Goal: Information Seeking & Learning: Find specific fact

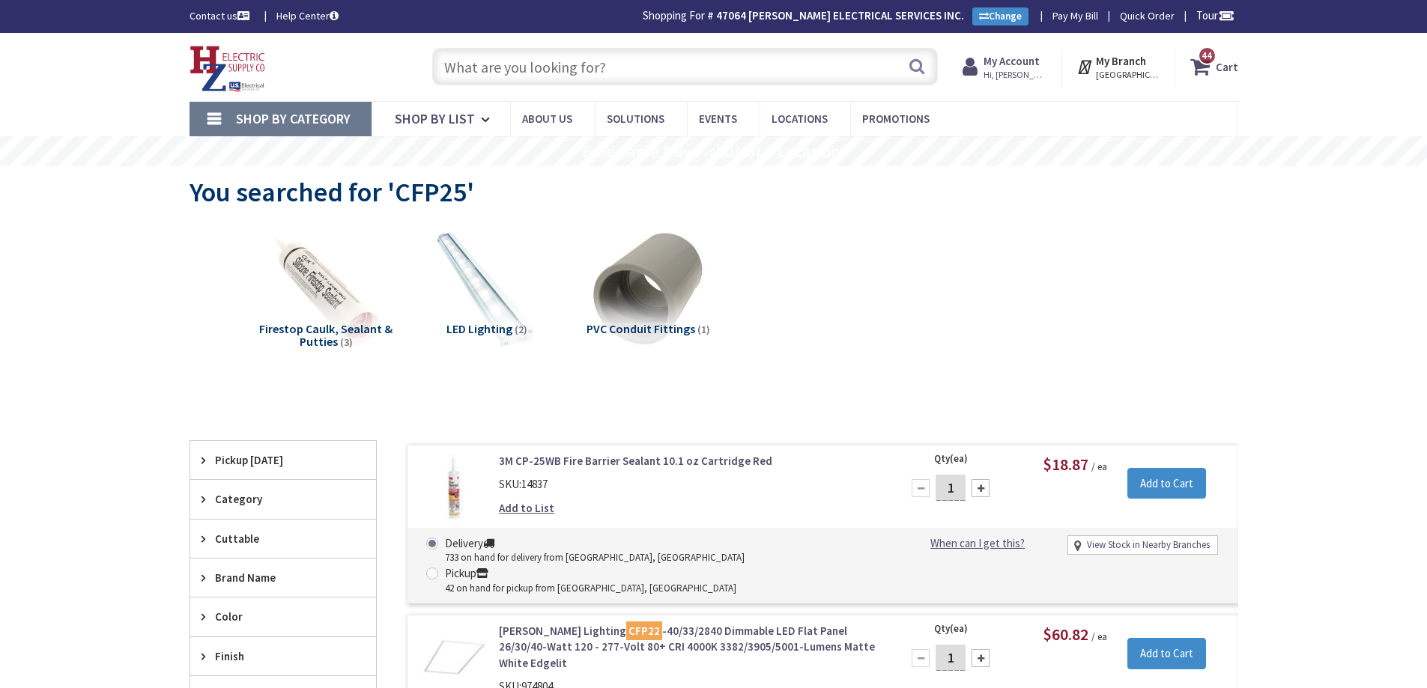
click at [695, 76] on input "text" at bounding box center [685, 66] width 506 height 37
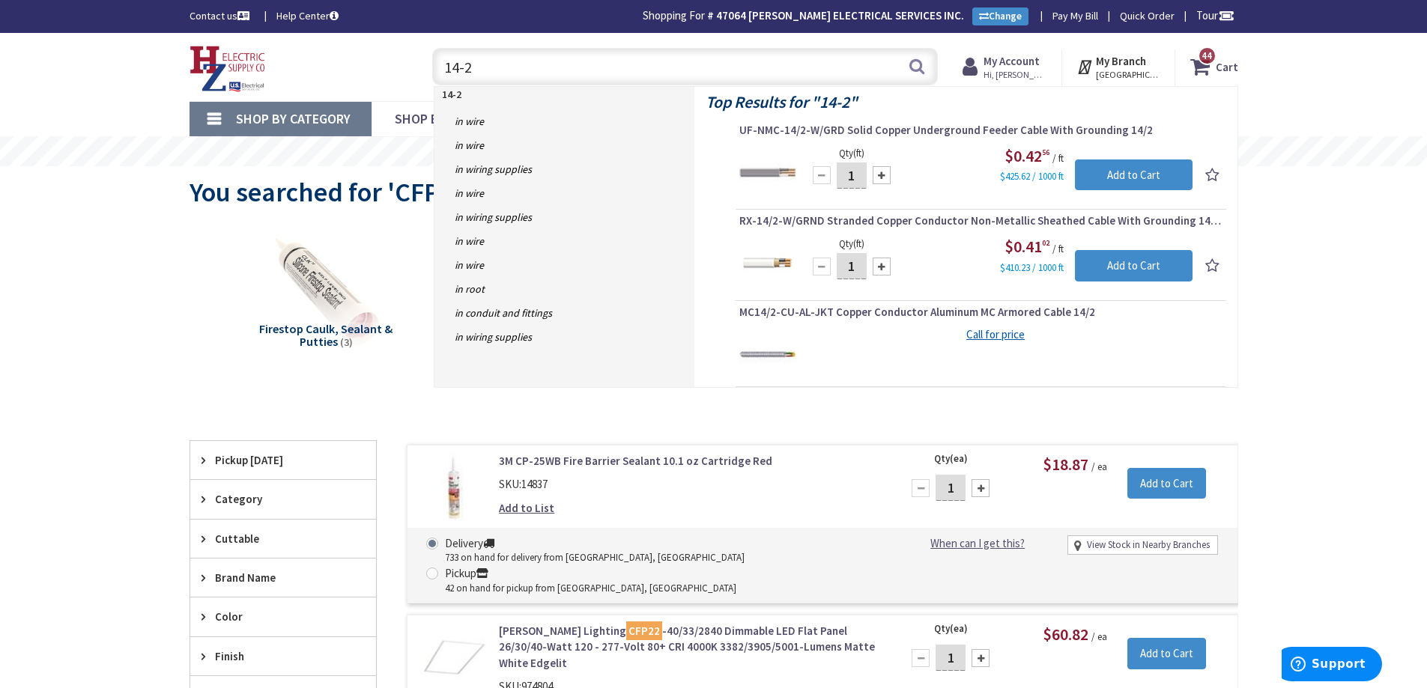
drag, startPoint x: 589, startPoint y: 62, endPoint x: 428, endPoint y: 72, distance: 160.6
click at [428, 72] on div "14-2 14-2 Search" at bounding box center [681, 66] width 513 height 48
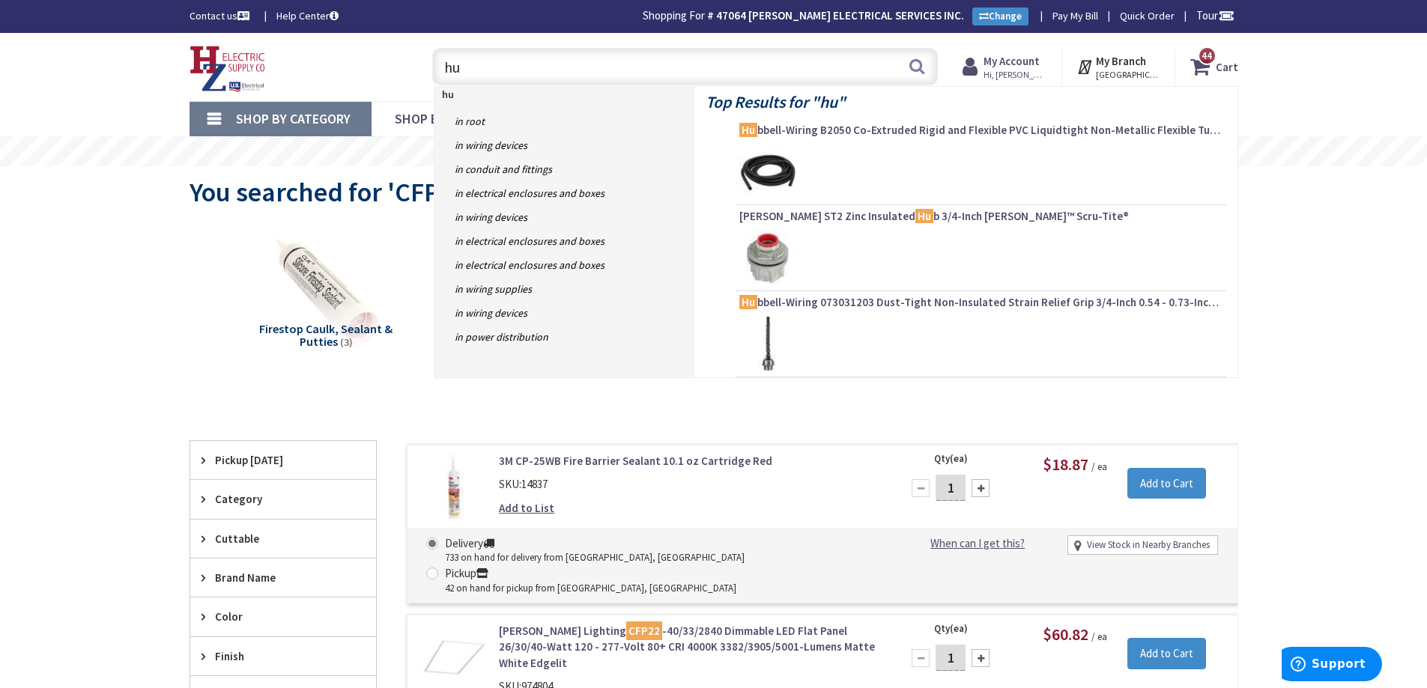
type input "h"
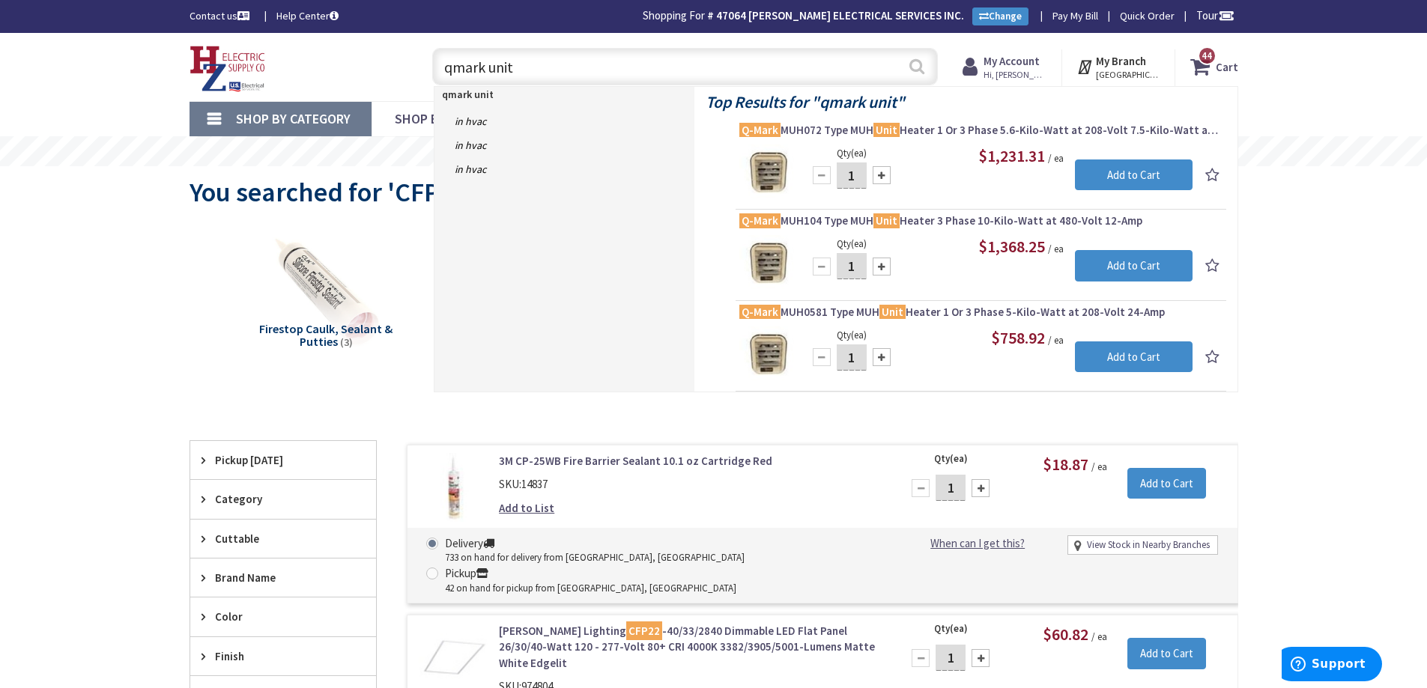
type input "qmark unit"
click at [913, 66] on button "Search" at bounding box center [916, 66] width 19 height 34
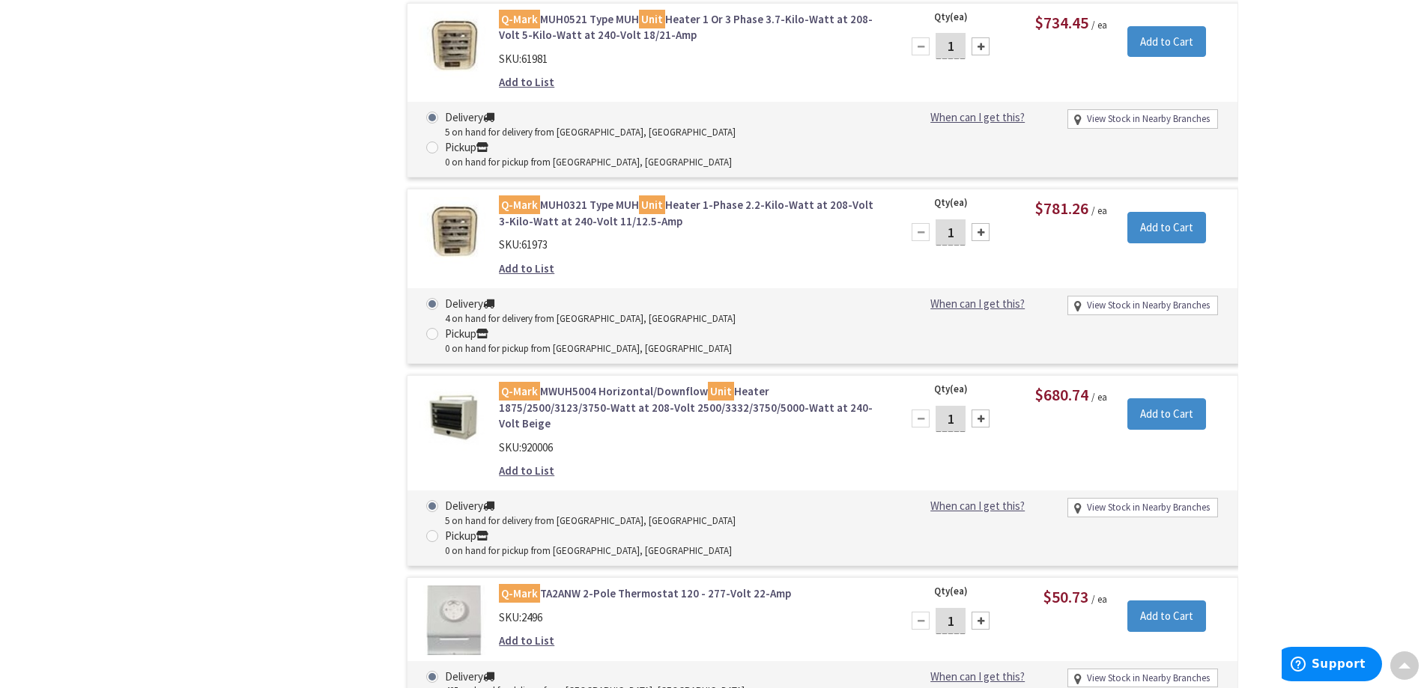
scroll to position [1350, 0]
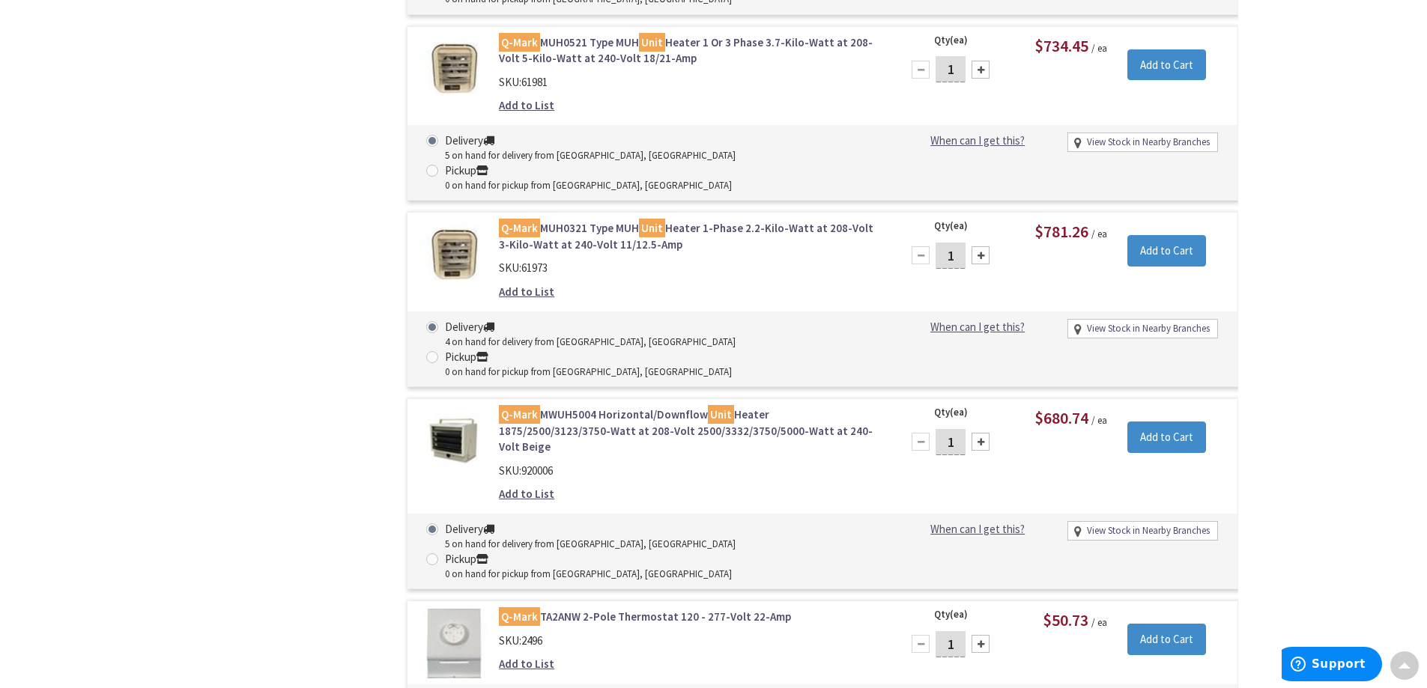
click at [544, 407] on link "Q-Mark MWUH5004 Horizontal/Downflow Unit Heater 1875/2500/3123/3750-Watt at 208…" at bounding box center [689, 431] width 381 height 48
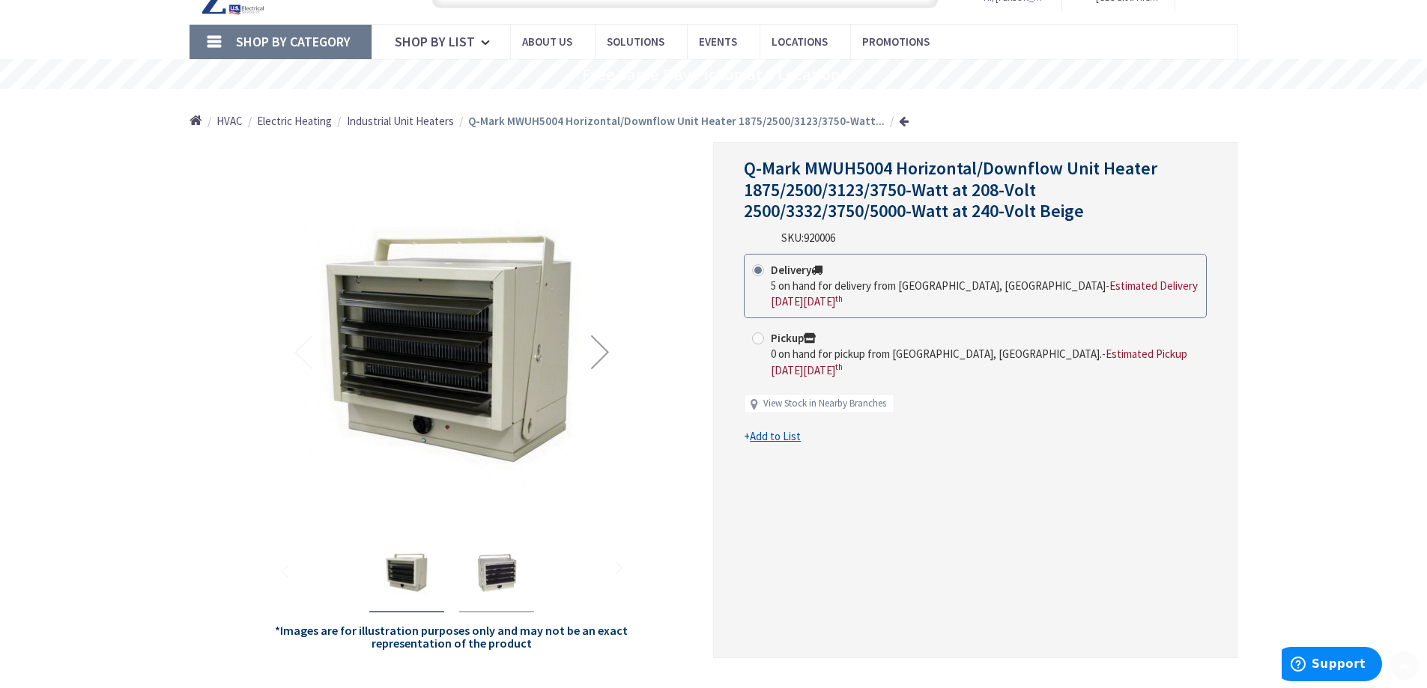
scroll to position [150, 0]
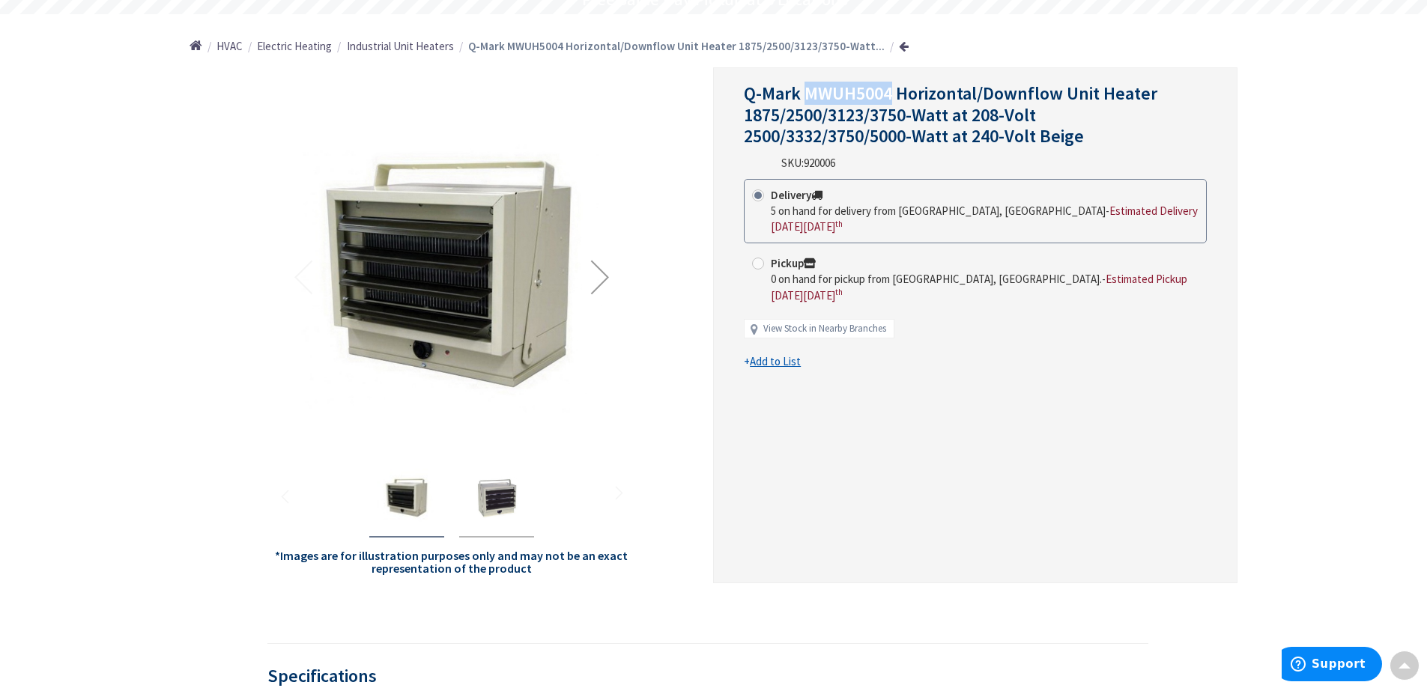
drag, startPoint x: 808, startPoint y: 91, endPoint x: 888, endPoint y: 89, distance: 80.2
click at [888, 89] on span "Q-Mark MWUH5004 Horizontal/Downflow Unit Heater 1875/2500/3123/3750-Watt at 208…" at bounding box center [950, 115] width 413 height 67
copy span "MWUH5004"
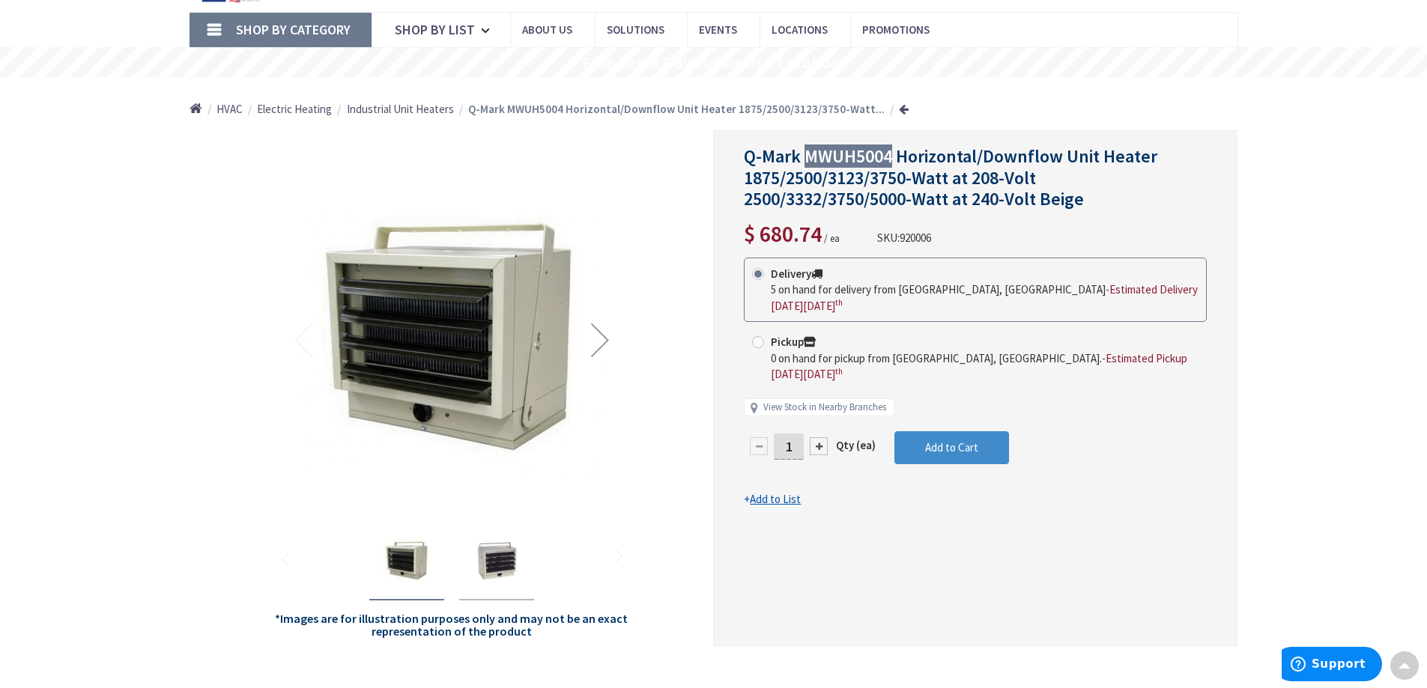
scroll to position [77, 0]
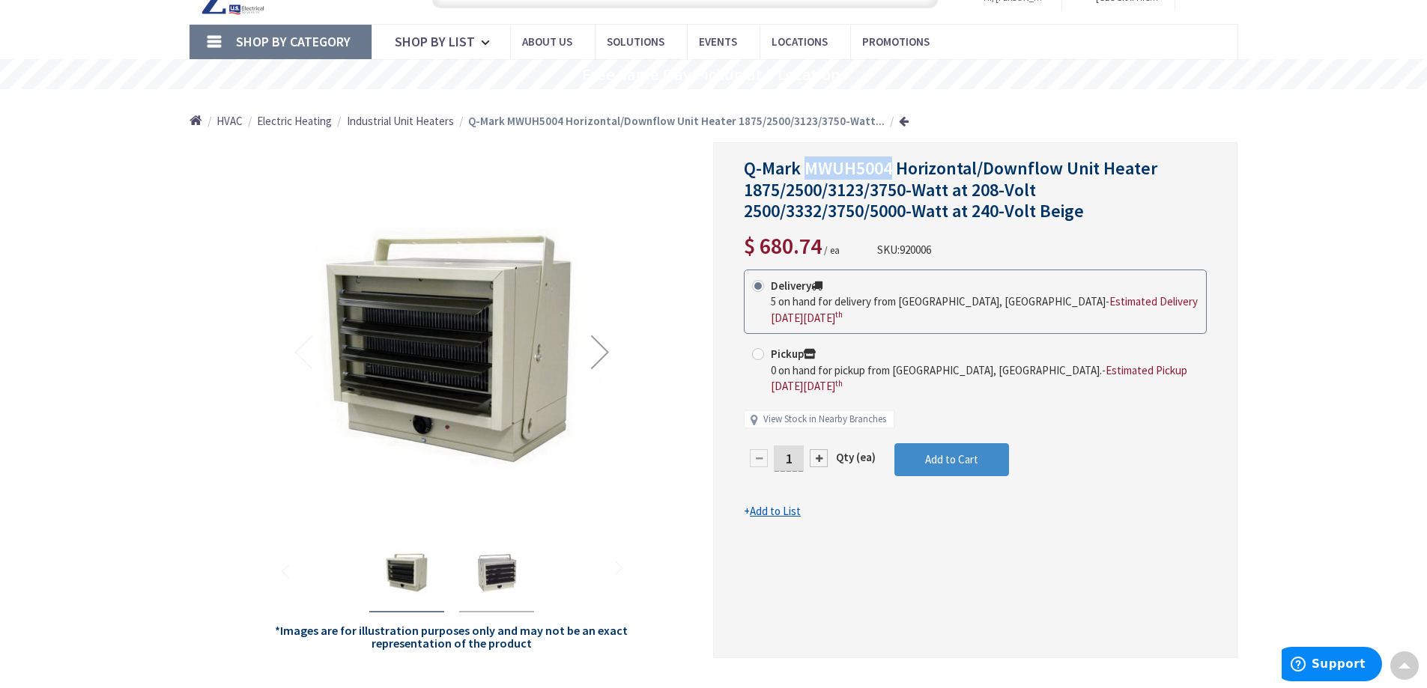
click at [597, 352] on div "Next" at bounding box center [600, 352] width 60 height 60
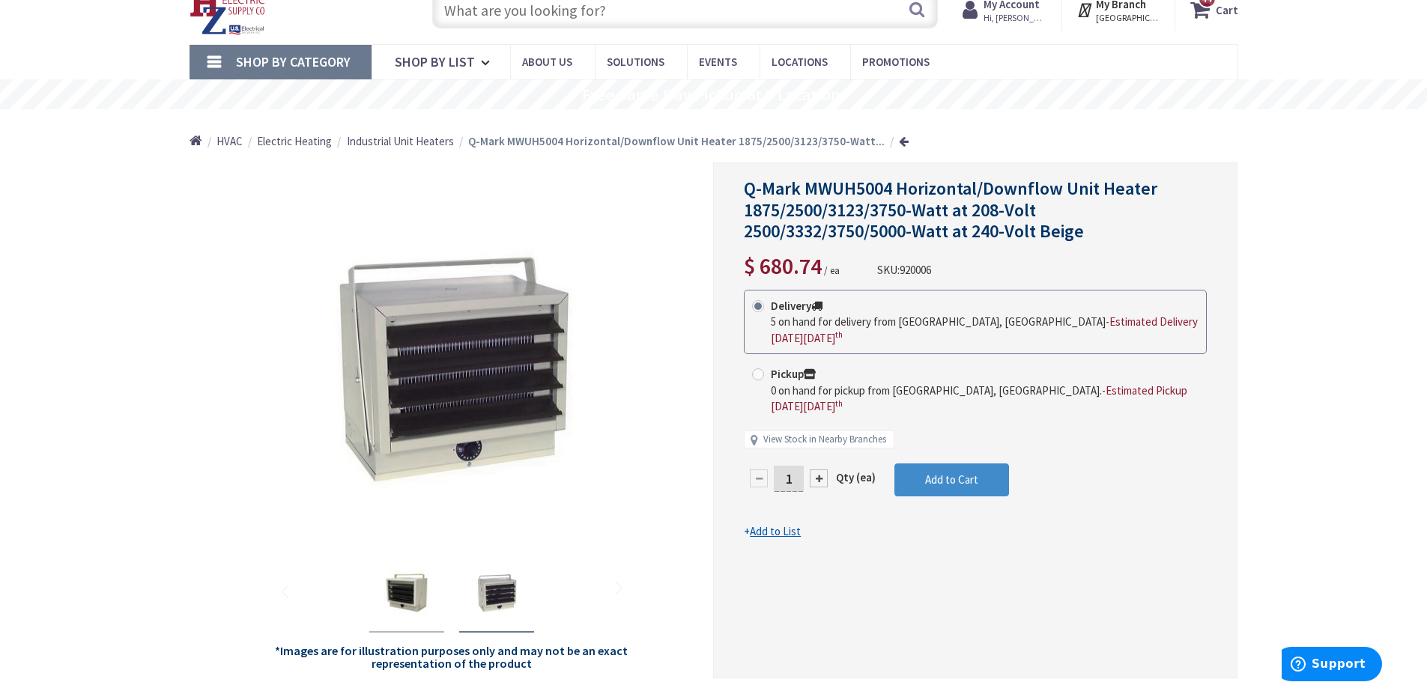
scroll to position [0, 0]
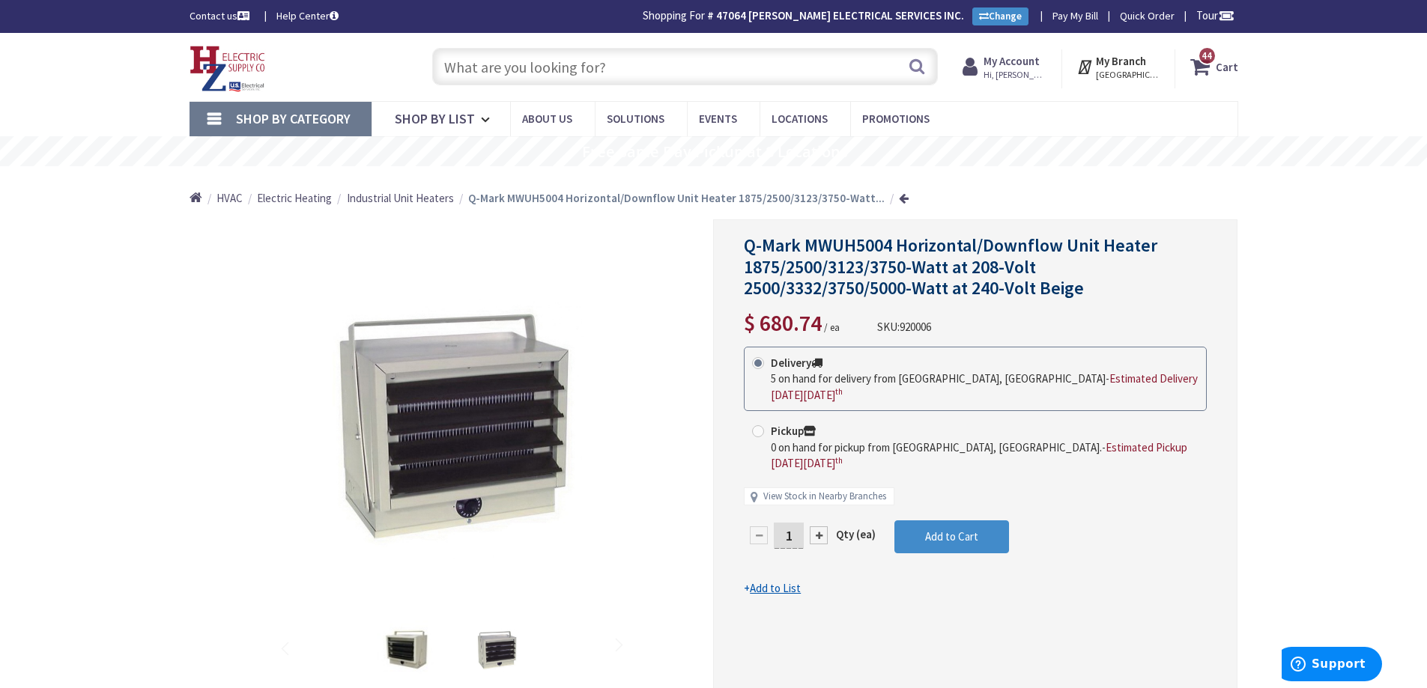
click at [635, 58] on input "text" at bounding box center [685, 66] width 506 height 37
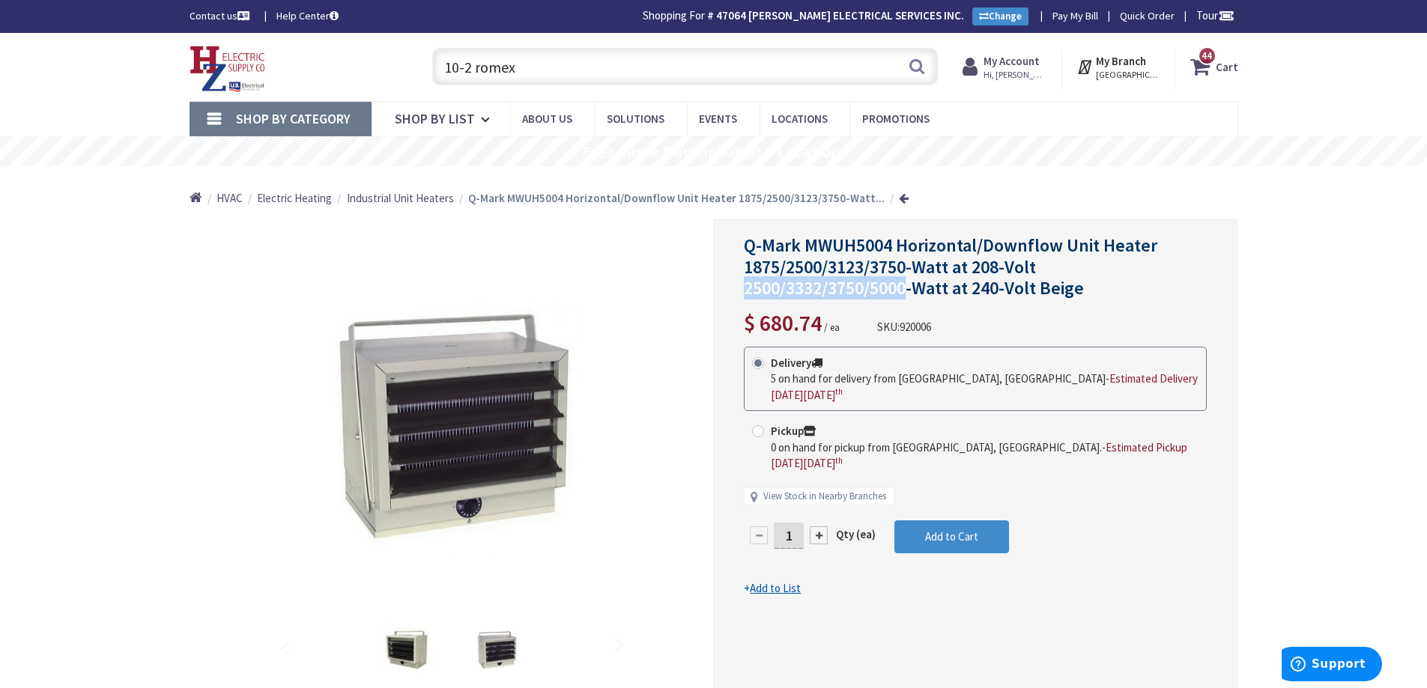
drag, startPoint x: 745, startPoint y: 292, endPoint x: 906, endPoint y: 281, distance: 161.4
click at [906, 281] on span "Q-Mark MWUH5004 Horizontal/Downflow Unit Heater 1875/2500/3123/3750-Watt at 208…" at bounding box center [950, 267] width 413 height 67
drag, startPoint x: 899, startPoint y: 285, endPoint x: 753, endPoint y: 289, distance: 146.1
click at [703, 289] on div "*Images are for illustration purposes only and may not be an exact representati…" at bounding box center [451, 477] width 524 height 516
drag, startPoint x: 517, startPoint y: 70, endPoint x: 444, endPoint y: 70, distance: 72.6
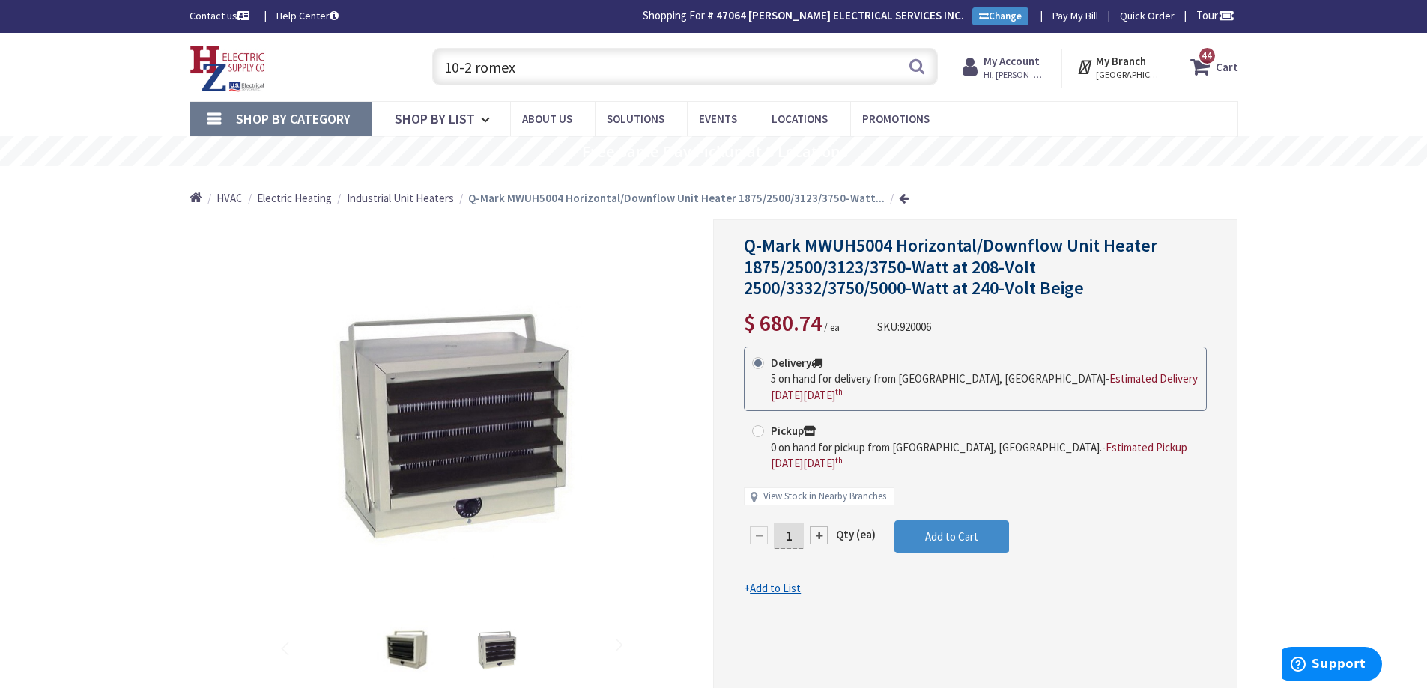
click at [444, 70] on input "10-2 romex" at bounding box center [685, 66] width 506 height 37
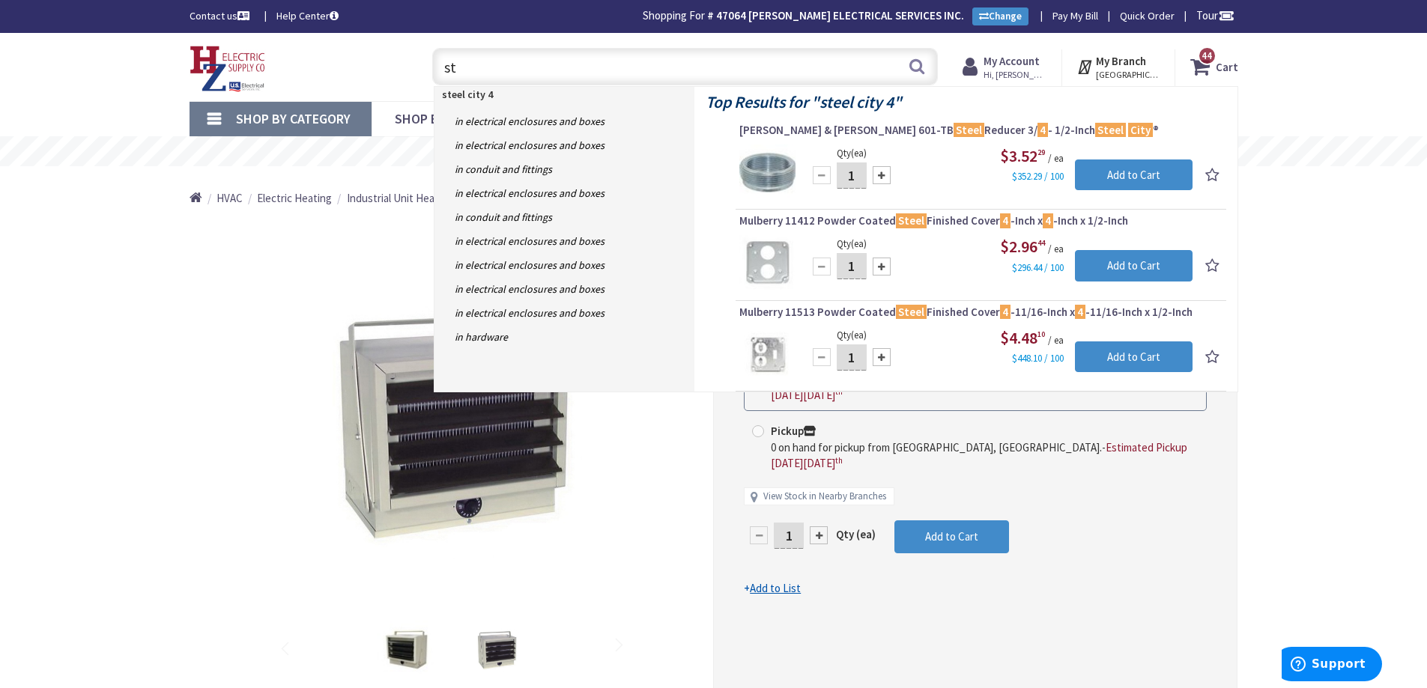
type input "s"
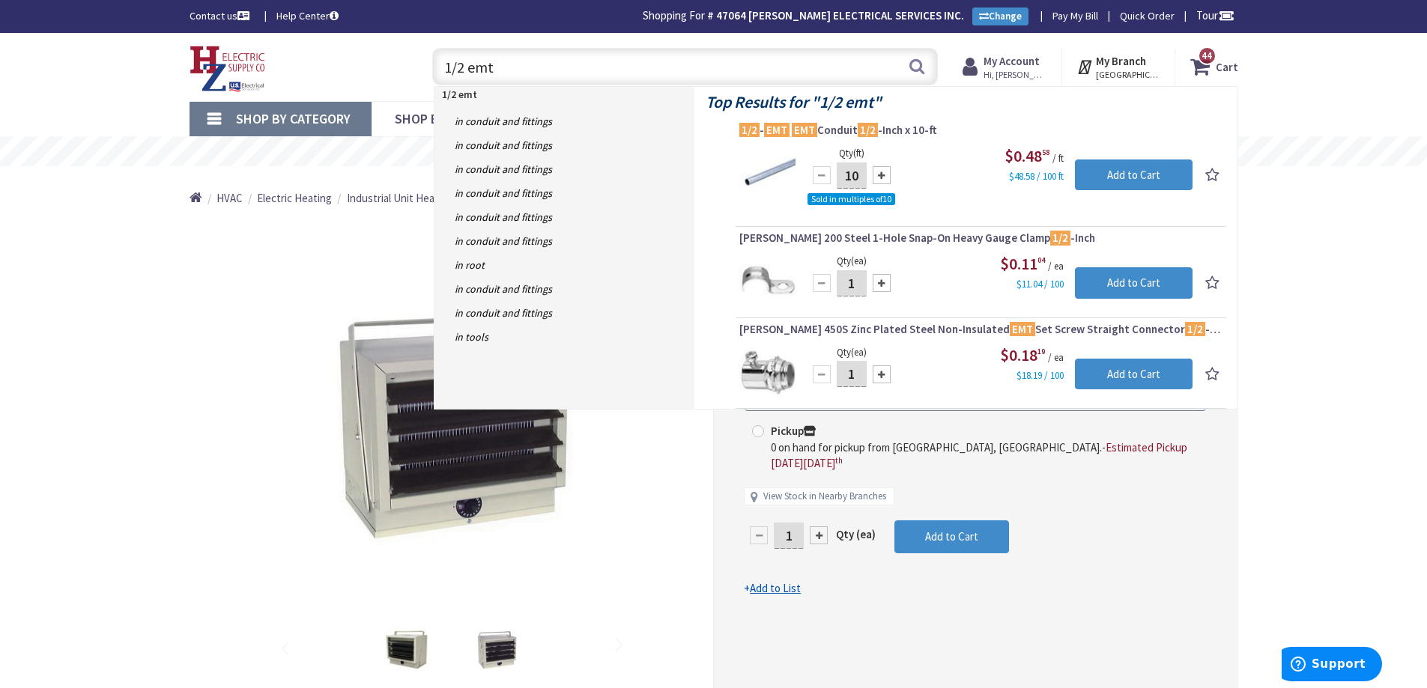
drag, startPoint x: 564, startPoint y: 71, endPoint x: 405, endPoint y: 60, distance: 159.2
click at [405, 60] on div "Toggle Nav 1/2 emt 1/2 emt Search 44 44 44 items Cart My Cart 44 Close 44" at bounding box center [713, 67] width 1071 height 50
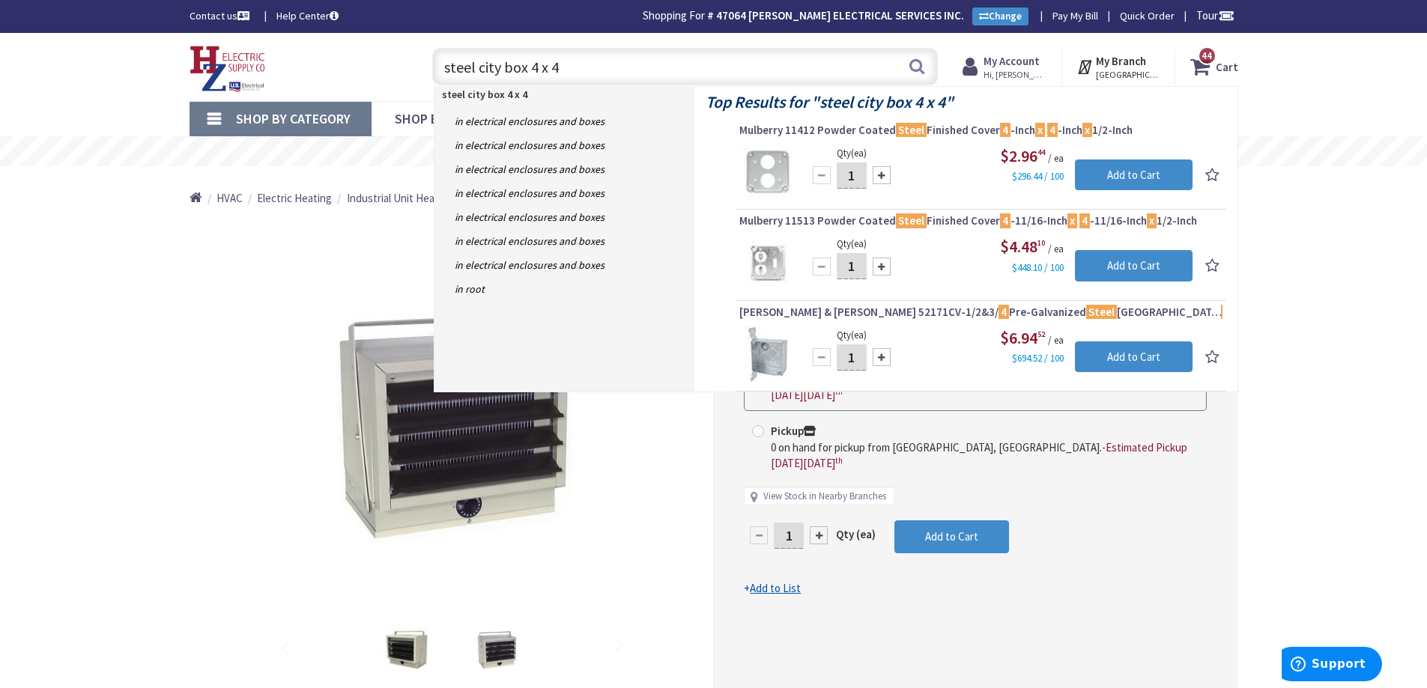
type input "steel city box 4 x 4"
